Goal: Use online tool/utility: Utilize a website feature to perform a specific function

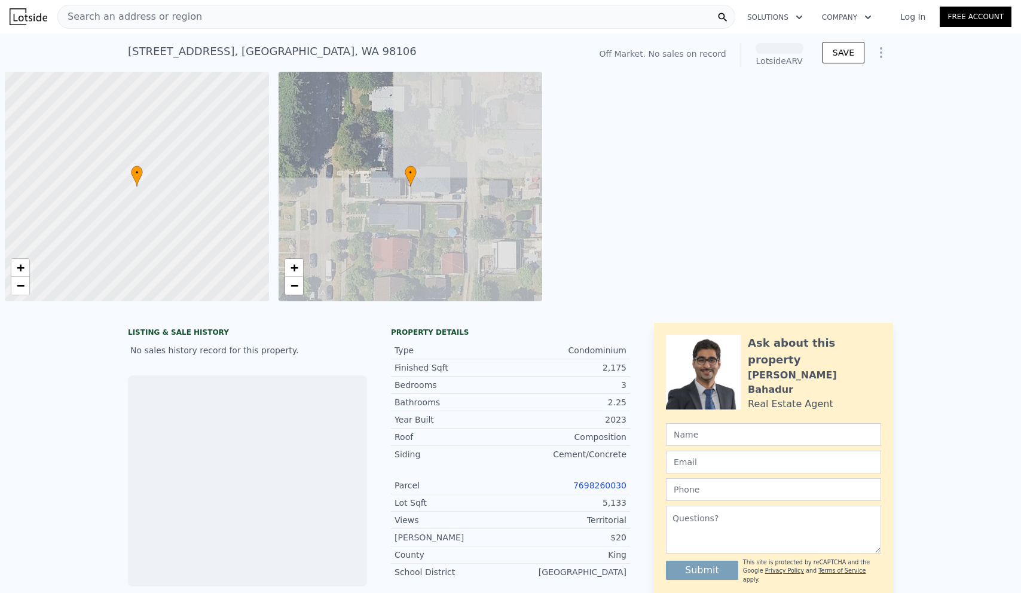
scroll to position [0, 5]
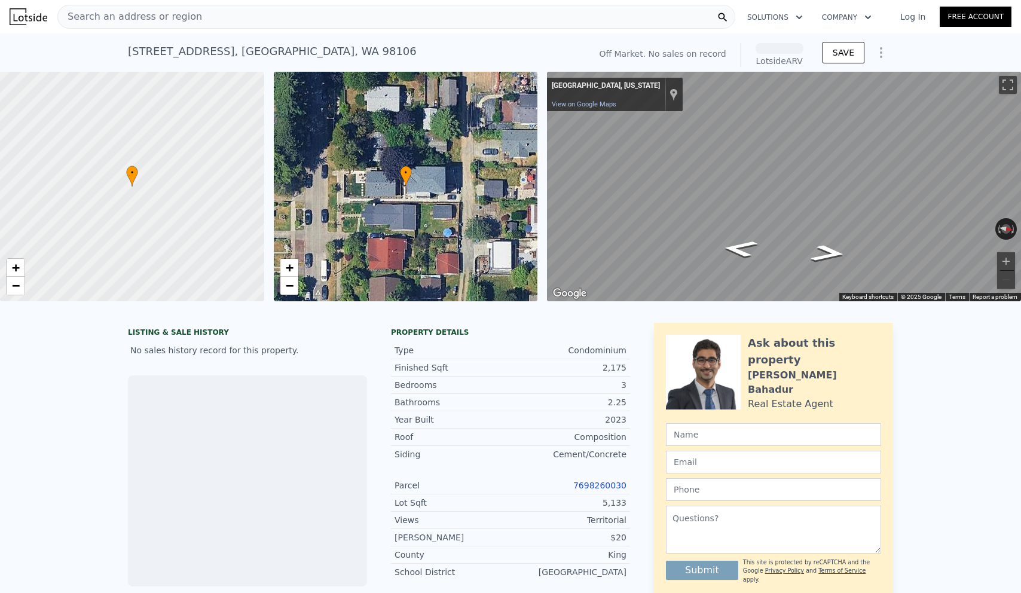
click at [883, 53] on icon "Show Options" at bounding box center [881, 52] width 14 height 14
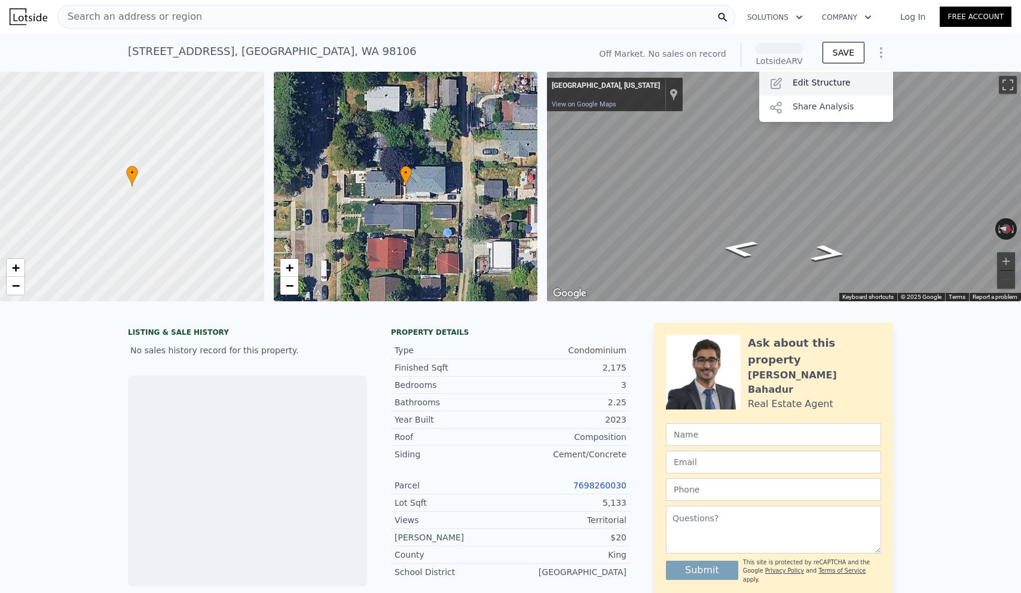
click at [855, 85] on div "Edit Structure" at bounding box center [826, 84] width 134 height 24
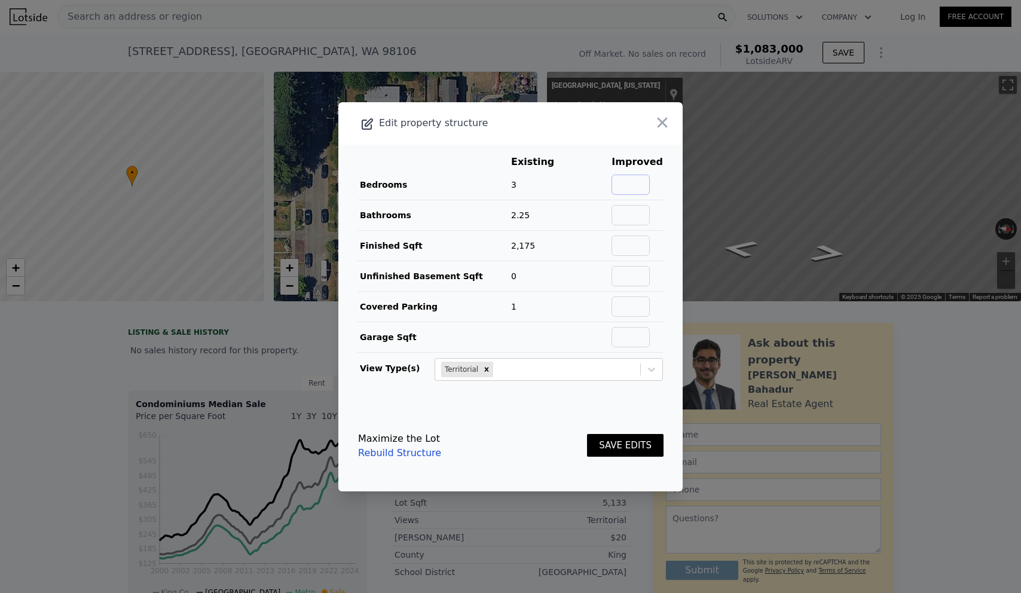
click at [636, 192] on input "text" at bounding box center [630, 185] width 38 height 20
type input "4"
click at [630, 216] on input "text" at bounding box center [630, 215] width 38 height 20
type input "4"
click at [606, 446] on button "SAVE EDITS" at bounding box center [625, 445] width 77 height 23
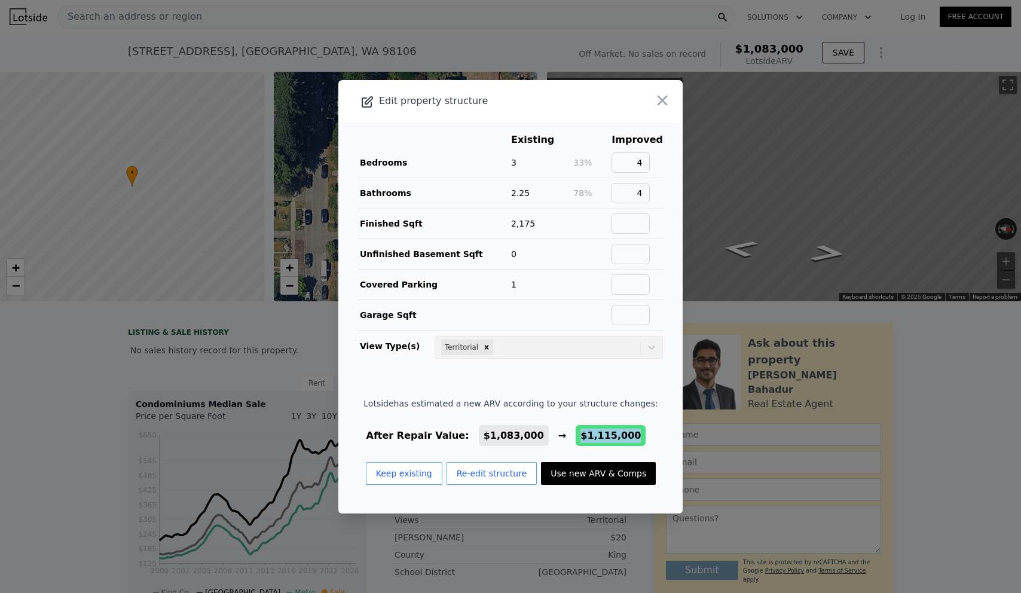
drag, startPoint x: 574, startPoint y: 433, endPoint x: 630, endPoint y: 435, distance: 56.2
click at [630, 435] on div "After Repair Value: $1,083,000 → $1,115,000" at bounding box center [510, 436] width 294 height 14
drag, startPoint x: 635, startPoint y: 440, endPoint x: 561, endPoint y: 440, distance: 74.7
click at [561, 440] on div "After Repair Value: $1,083,000 → $1,115,000" at bounding box center [510, 436] width 294 height 14
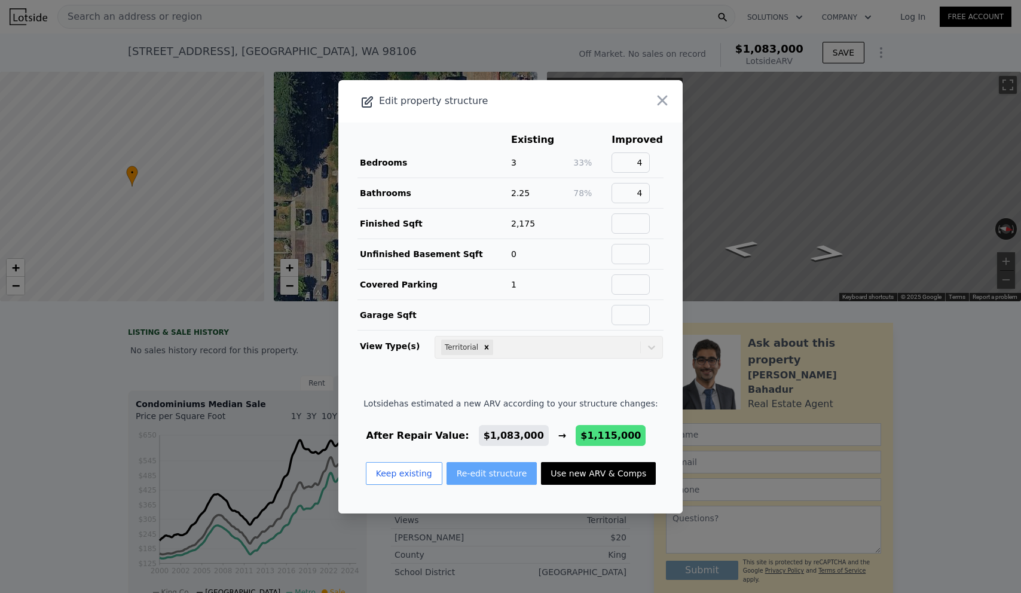
click at [471, 478] on button "Re-edit structure" at bounding box center [491, 473] width 91 height 23
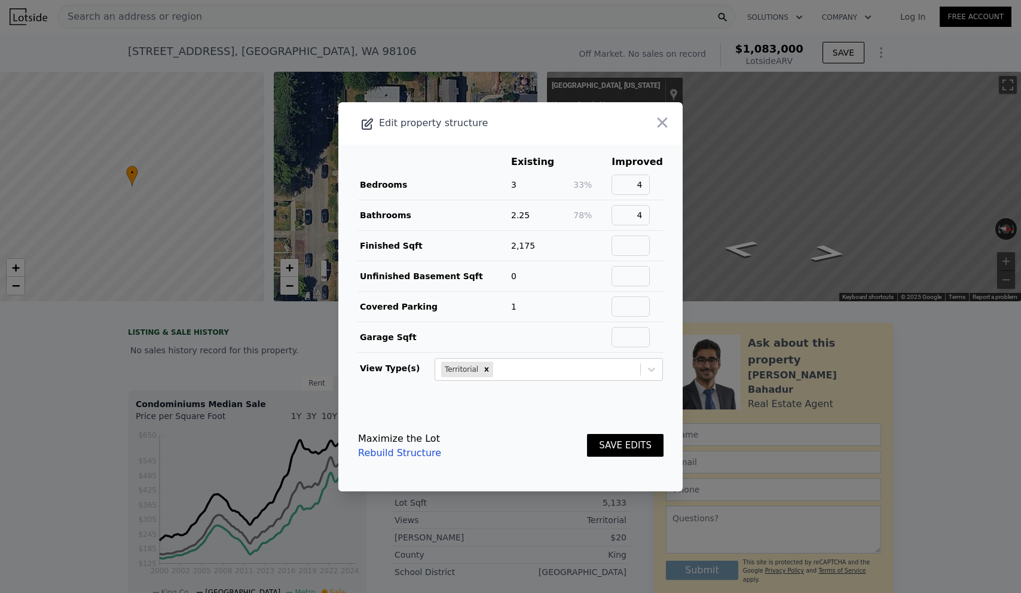
click at [602, 443] on button "SAVE EDITS" at bounding box center [625, 445] width 77 height 23
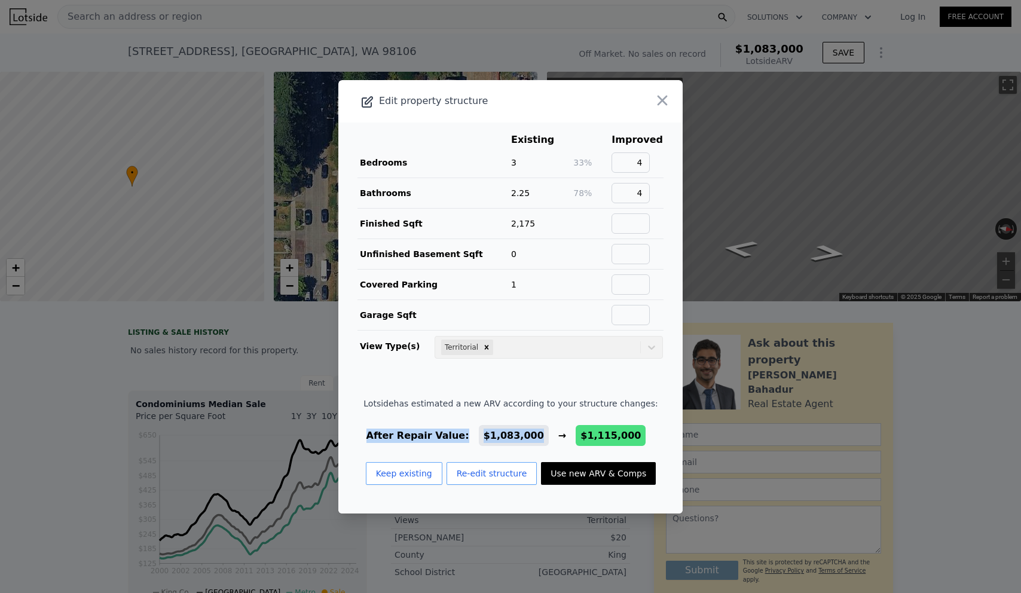
drag, startPoint x: 555, startPoint y: 438, endPoint x: 509, endPoint y: 427, distance: 46.7
click at [509, 429] on div "After Repair Value: $1,083,000 → $1,115,000" at bounding box center [510, 436] width 294 height 14
click at [509, 427] on span "$1,083,000" at bounding box center [514, 435] width 70 height 21
click at [665, 97] on icon "button" at bounding box center [662, 100] width 10 height 10
